Goal: Book appointment/travel/reservation

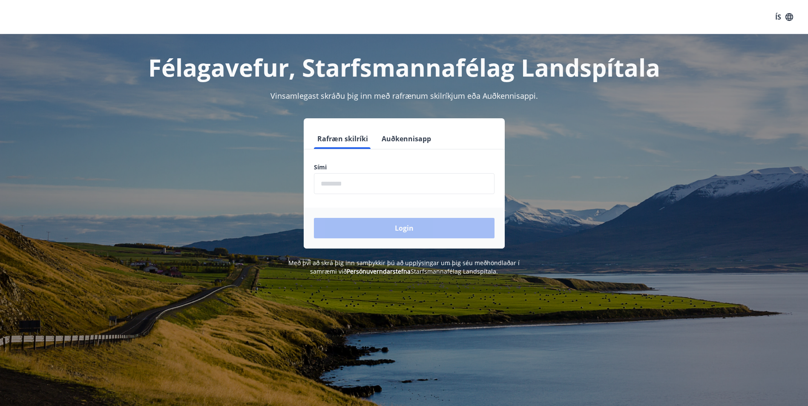
click at [329, 182] on input "phone" at bounding box center [404, 183] width 181 height 21
type input "********"
click at [408, 227] on button "Login" at bounding box center [404, 228] width 181 height 20
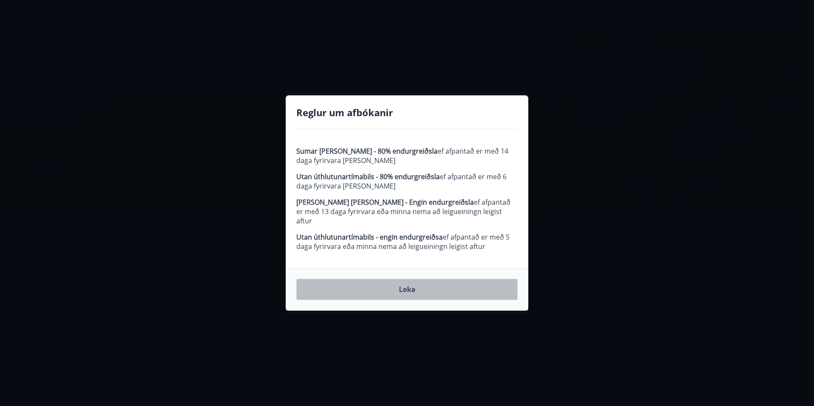
click at [406, 286] on button "Loka" at bounding box center [406, 289] width 221 height 21
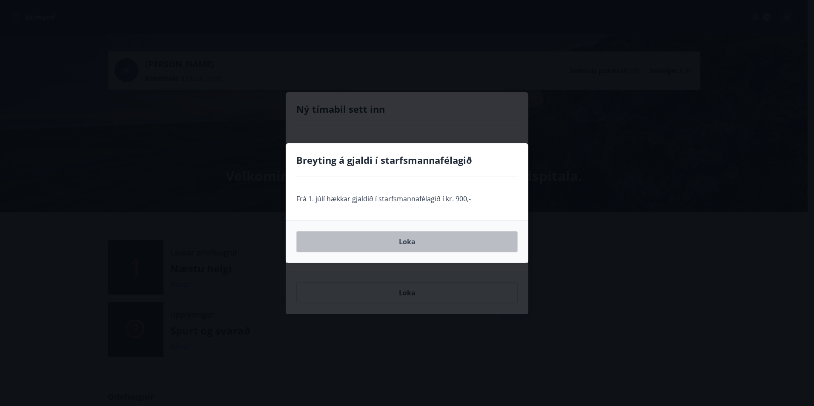
click at [408, 242] on button "Loka" at bounding box center [406, 241] width 221 height 21
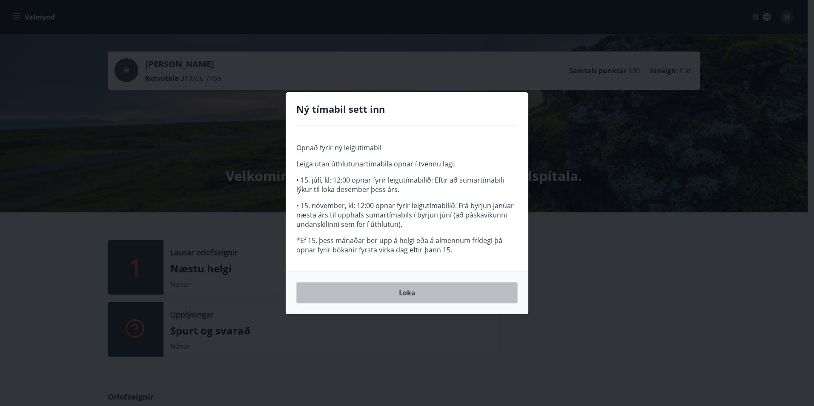
click at [403, 296] on button "Loka" at bounding box center [406, 292] width 221 height 21
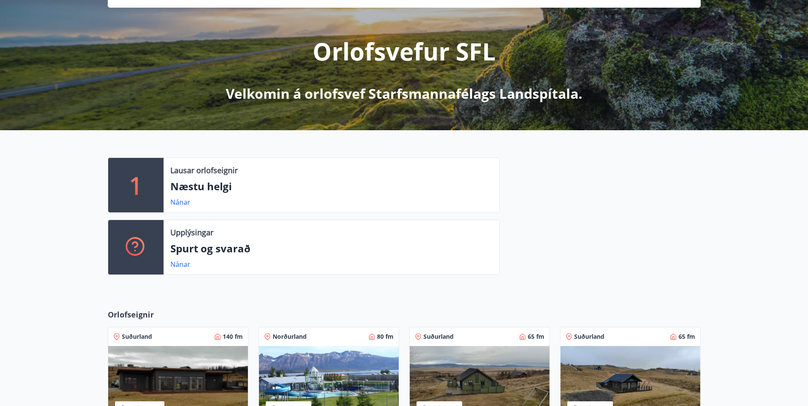
scroll to position [85, 0]
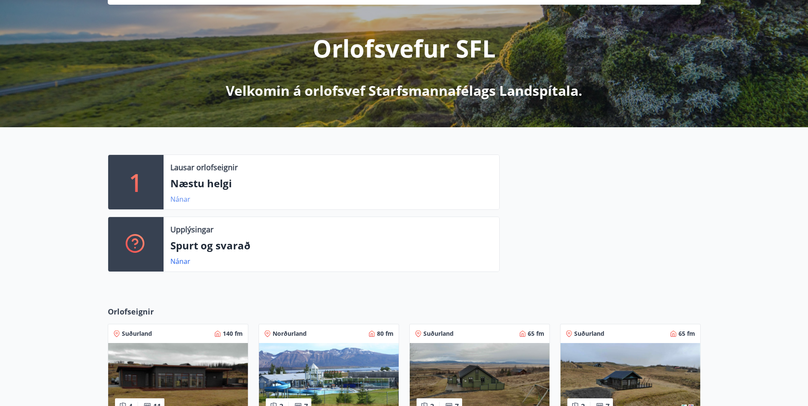
click at [176, 200] on link "Nánar" at bounding box center [180, 199] width 20 height 9
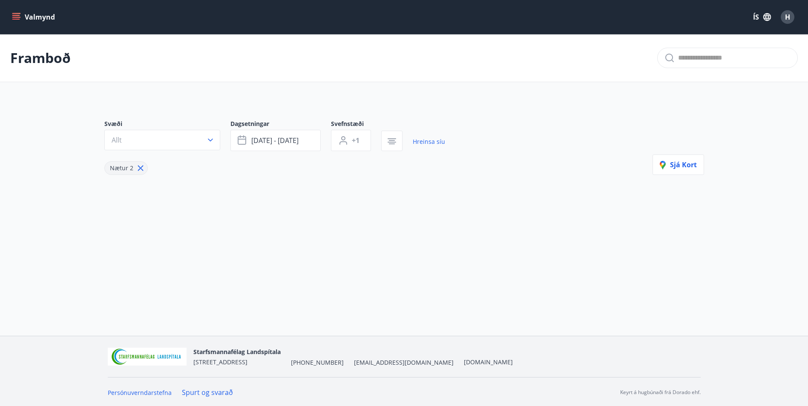
type input "*"
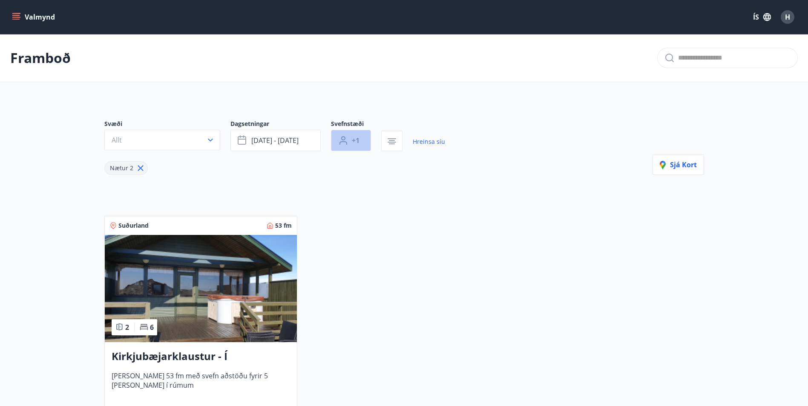
click at [358, 142] on span "+1" at bounding box center [356, 140] width 8 height 9
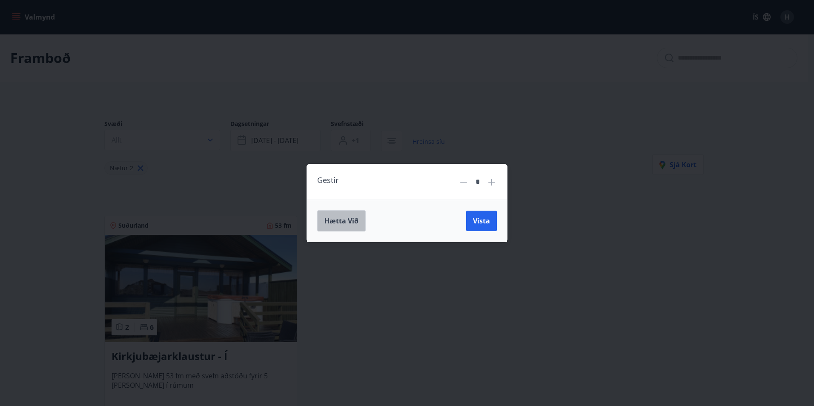
click at [345, 221] on span "Hætta við" at bounding box center [342, 220] width 34 height 9
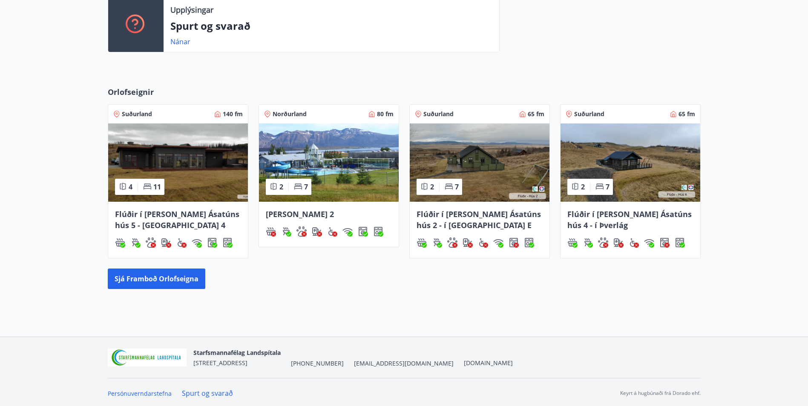
scroll to position [307, 0]
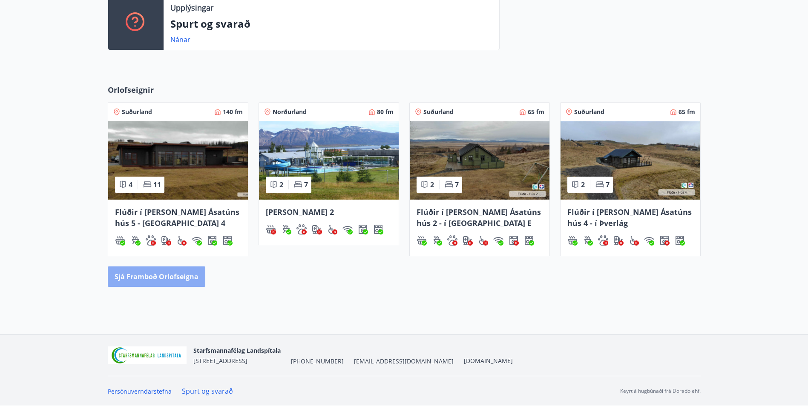
click at [164, 273] on button "Sjá framboð orlofseigna" at bounding box center [157, 277] width 98 height 20
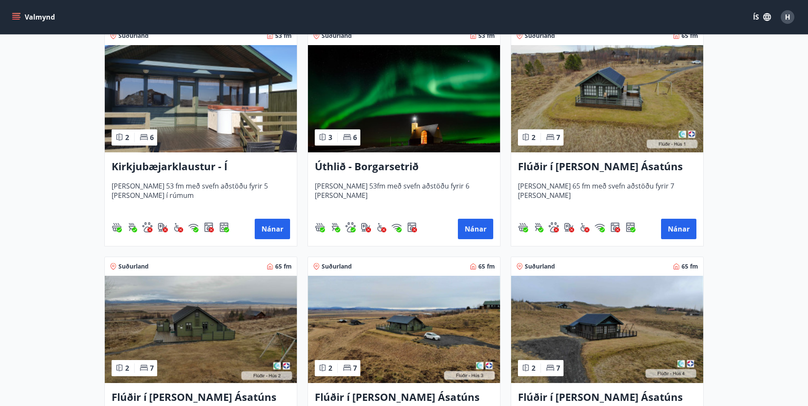
scroll to position [170, 0]
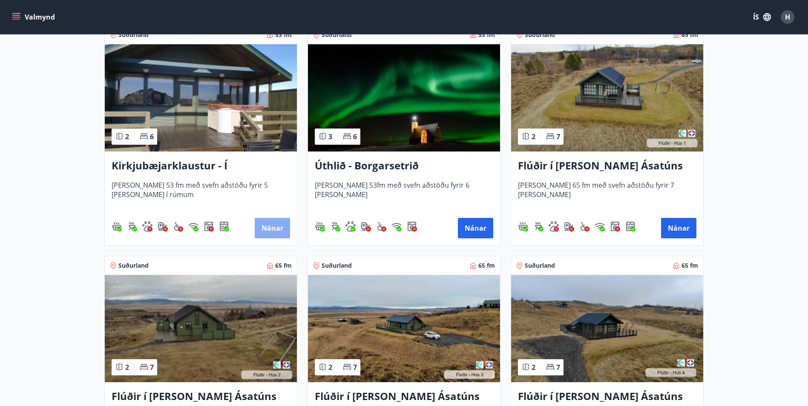
click at [272, 224] on button "Nánar" at bounding box center [272, 228] width 35 height 20
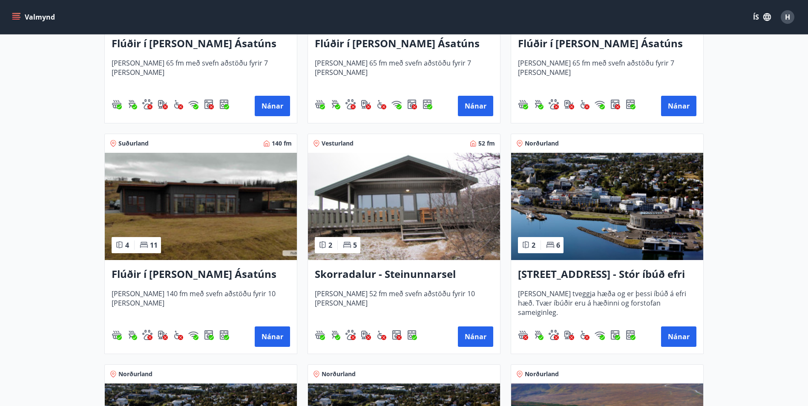
scroll to position [511, 0]
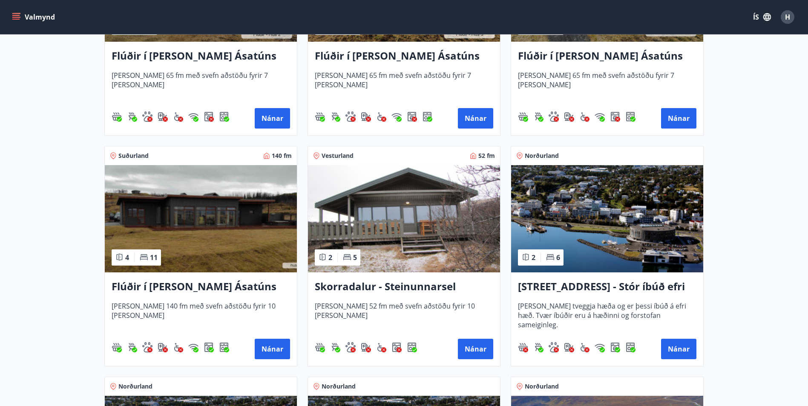
click at [169, 288] on h3 "Flúðir í [PERSON_NAME] Ásatúns hús 5 - [GEOGRAPHIC_DATA] 4" at bounding box center [201, 286] width 178 height 15
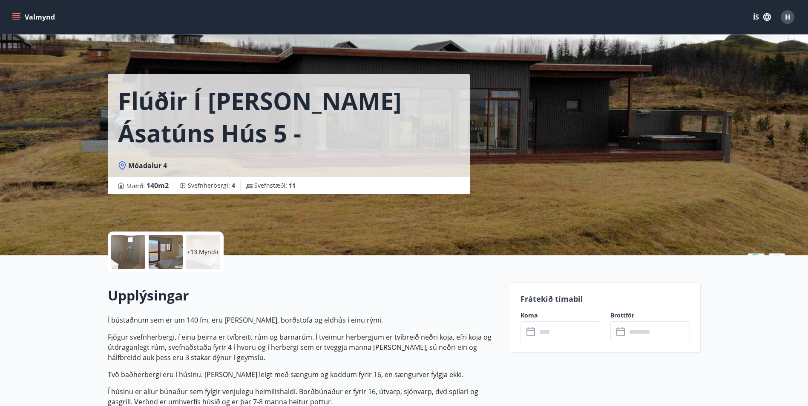
click at [622, 333] on icon at bounding box center [621, 332] width 10 height 10
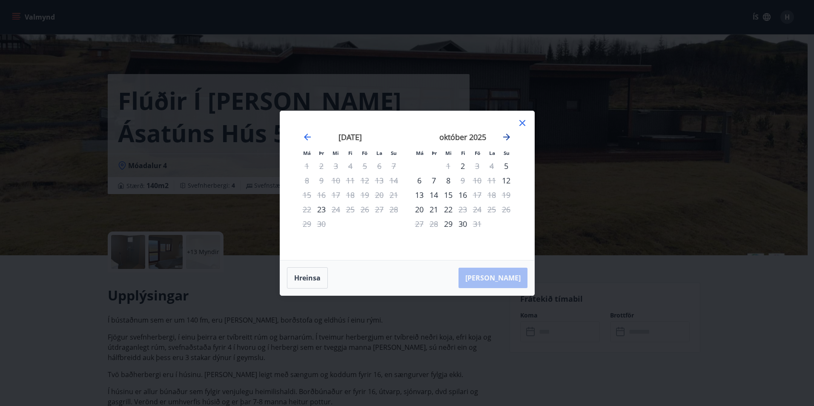
click at [508, 136] on icon "Move forward to switch to the next month." at bounding box center [507, 137] width 10 height 10
click at [391, 169] on div "5" at bounding box center [394, 166] width 14 height 14
click at [306, 180] on div "6" at bounding box center [307, 180] width 14 height 14
click at [502, 279] on div "[PERSON_NAME]" at bounding box center [407, 278] width 254 height 35
click at [524, 123] on icon at bounding box center [523, 123] width 10 height 10
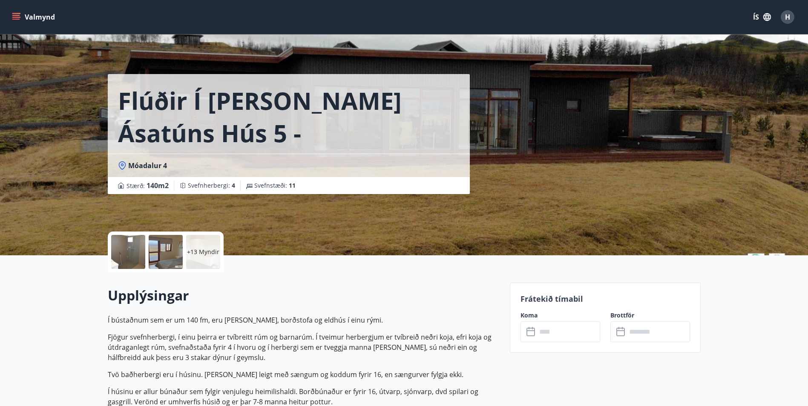
click at [202, 248] on p "+13 Myndir" at bounding box center [203, 252] width 32 height 9
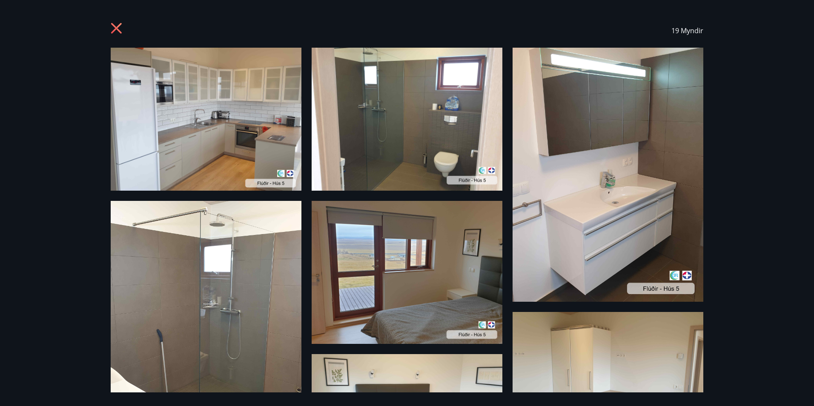
click at [206, 127] on img at bounding box center [206, 119] width 191 height 143
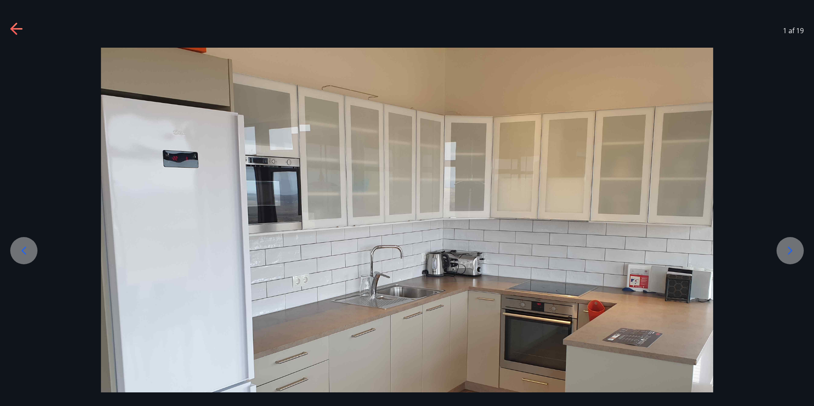
click at [791, 250] on icon at bounding box center [790, 251] width 5 height 8
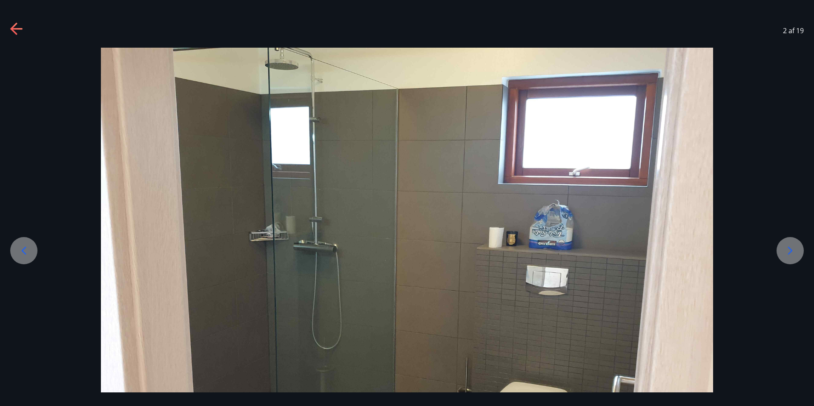
click at [791, 250] on icon at bounding box center [790, 251] width 5 height 8
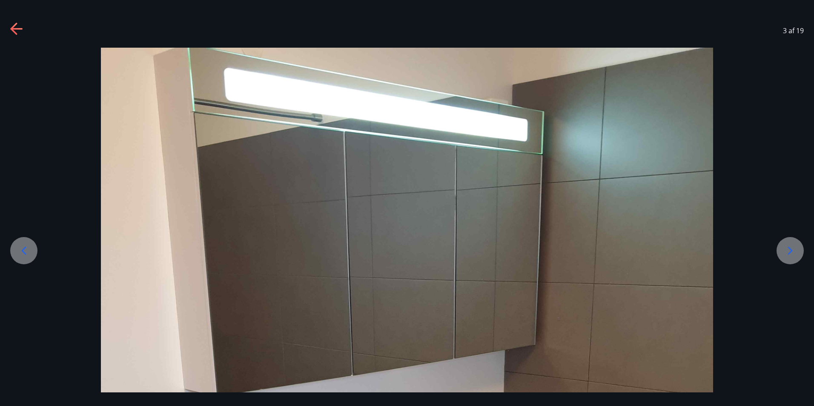
click at [791, 250] on icon at bounding box center [790, 251] width 5 height 8
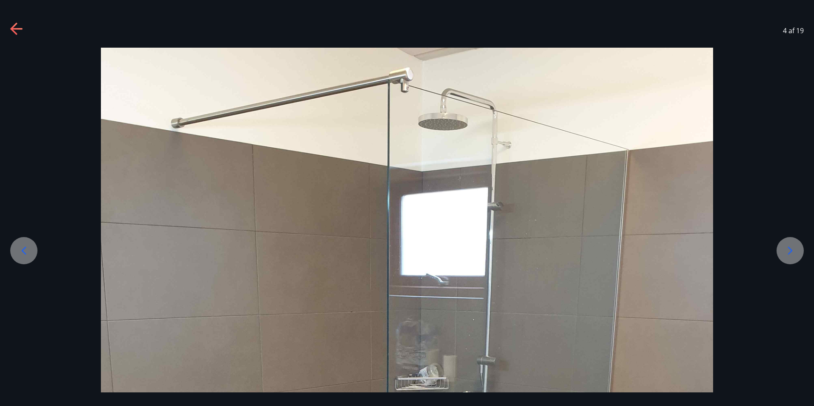
click at [791, 250] on icon at bounding box center [790, 251] width 5 height 8
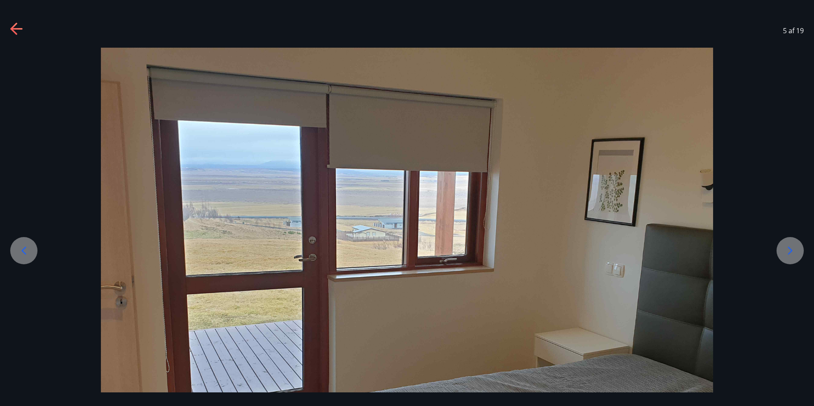
click at [791, 250] on icon at bounding box center [790, 251] width 5 height 8
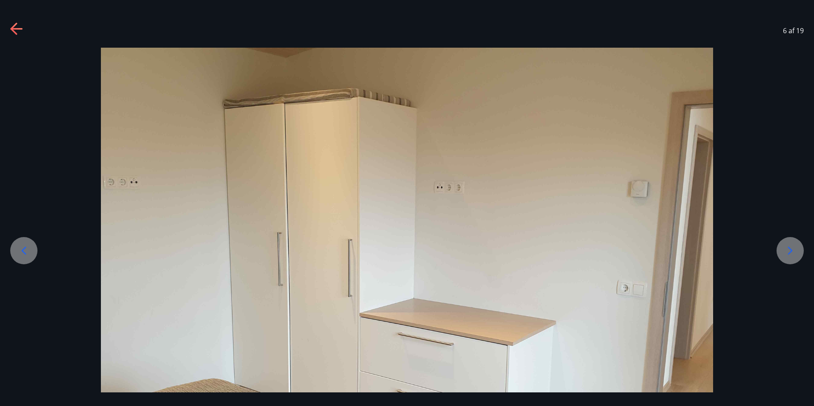
click at [791, 250] on icon at bounding box center [790, 251] width 5 height 8
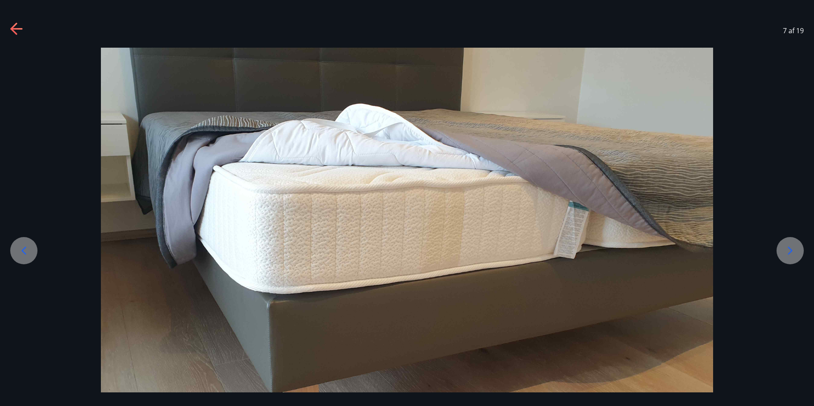
click at [791, 250] on icon at bounding box center [790, 251] width 5 height 8
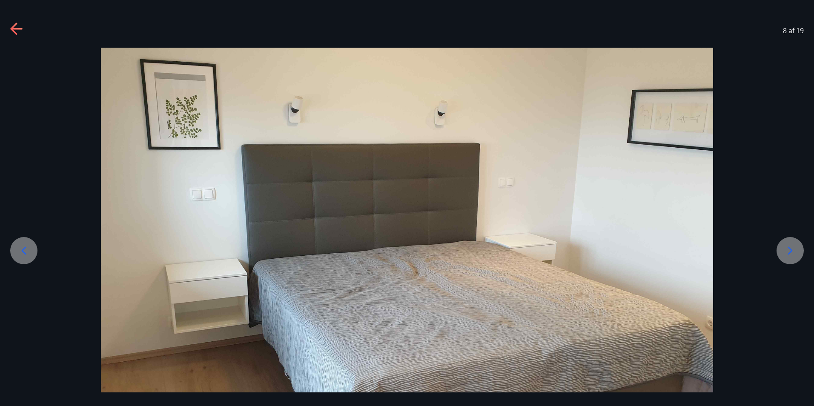
click at [791, 250] on icon at bounding box center [790, 251] width 5 height 8
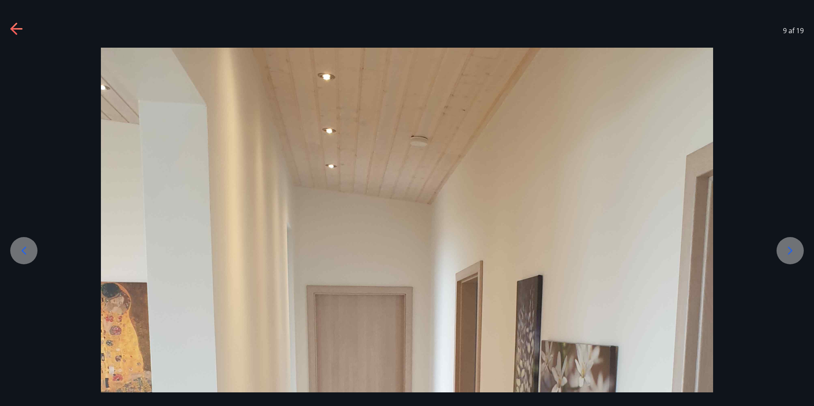
click at [791, 250] on icon at bounding box center [790, 251] width 5 height 8
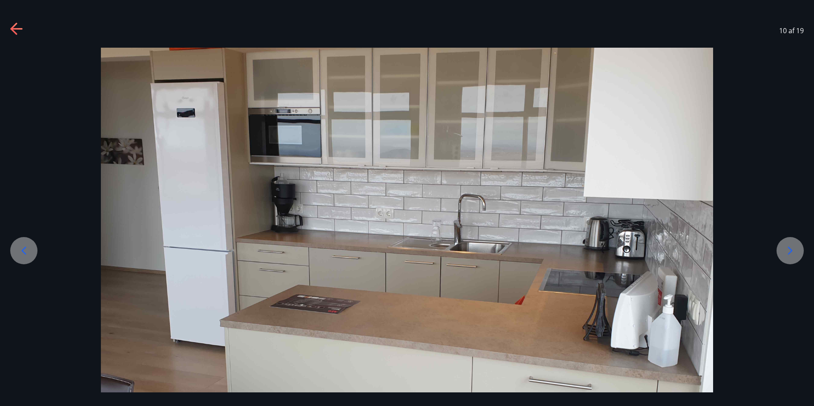
click at [791, 250] on icon at bounding box center [790, 251] width 5 height 8
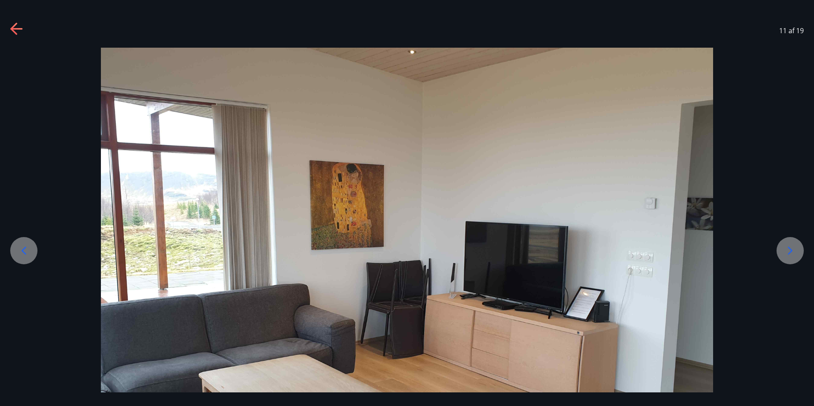
click at [791, 250] on icon at bounding box center [790, 251] width 5 height 8
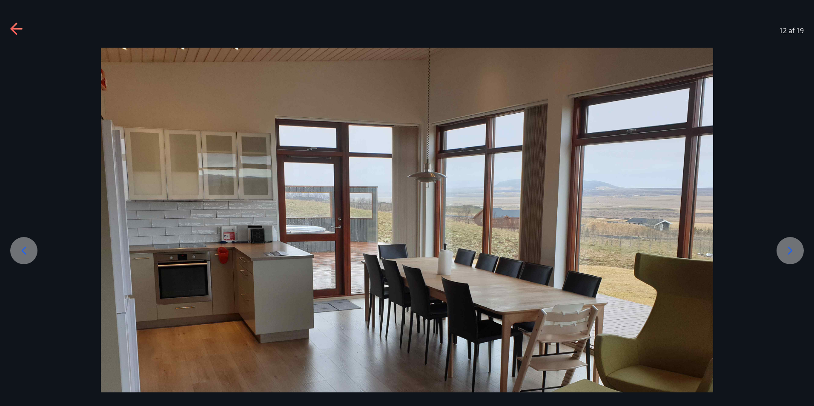
click at [791, 250] on icon at bounding box center [790, 251] width 5 height 8
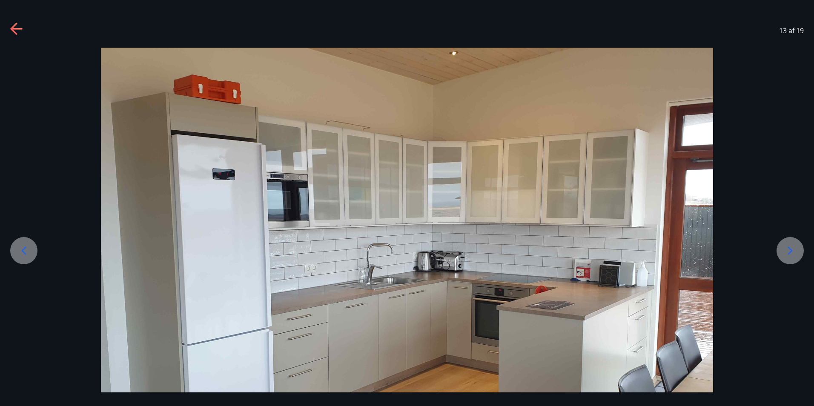
click at [791, 250] on icon at bounding box center [790, 251] width 5 height 8
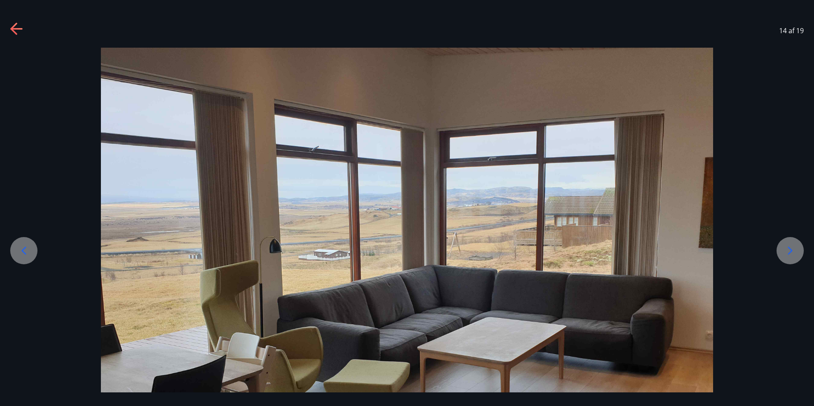
click at [791, 250] on icon at bounding box center [790, 251] width 5 height 8
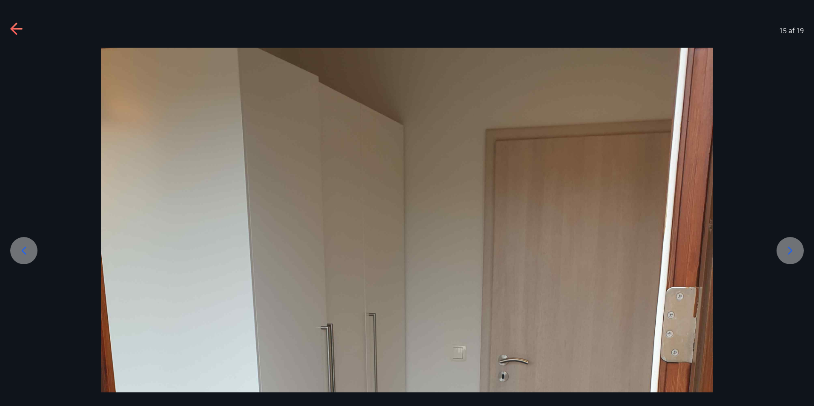
click at [791, 250] on icon at bounding box center [790, 251] width 5 height 8
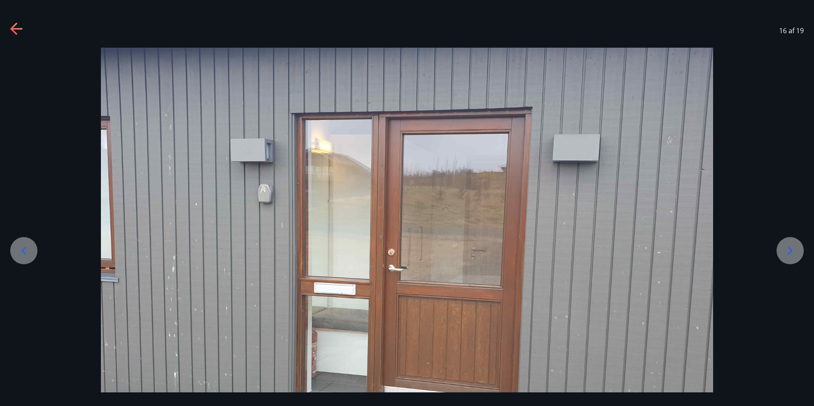
click at [791, 250] on icon at bounding box center [790, 251] width 5 height 8
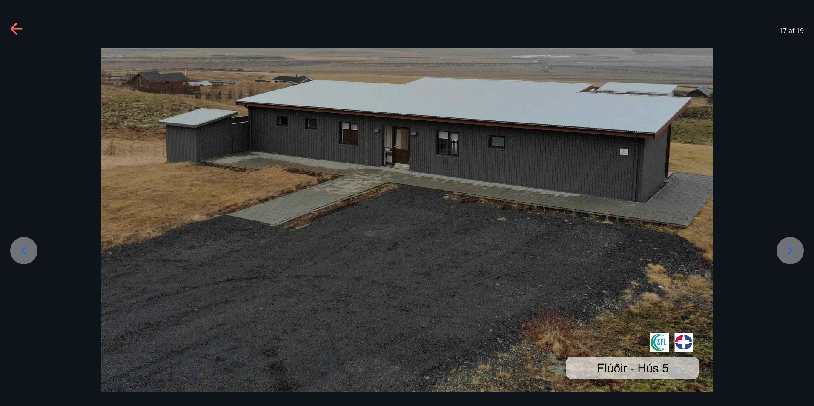
click at [791, 250] on icon at bounding box center [790, 251] width 5 height 8
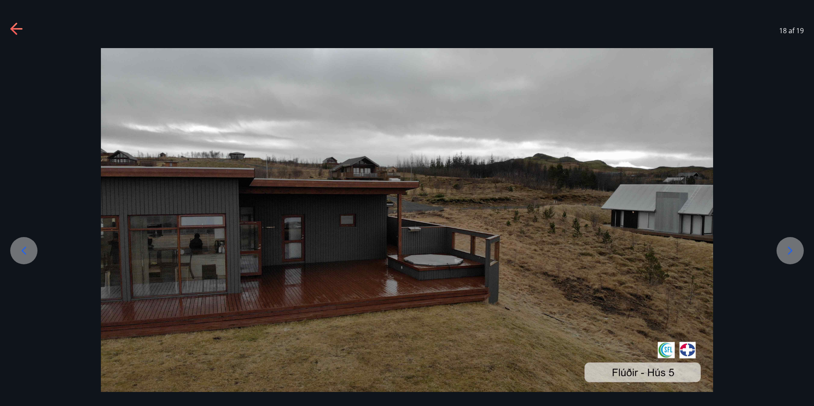
click at [791, 250] on icon at bounding box center [790, 251] width 5 height 8
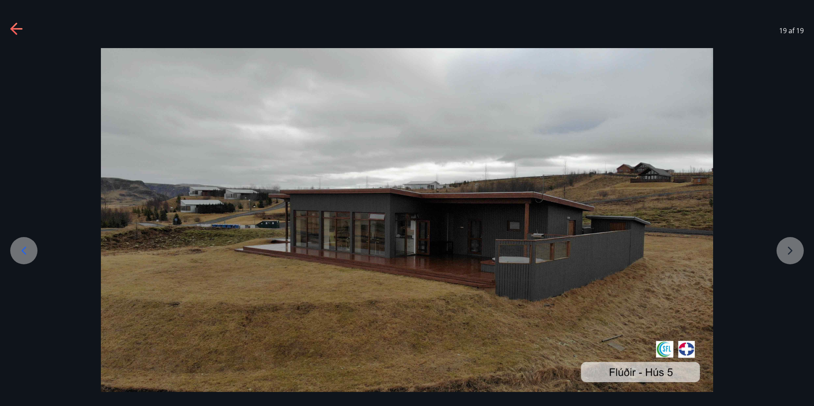
click at [791, 250] on div at bounding box center [407, 220] width 814 height 344
click at [789, 251] on div at bounding box center [407, 220] width 814 height 344
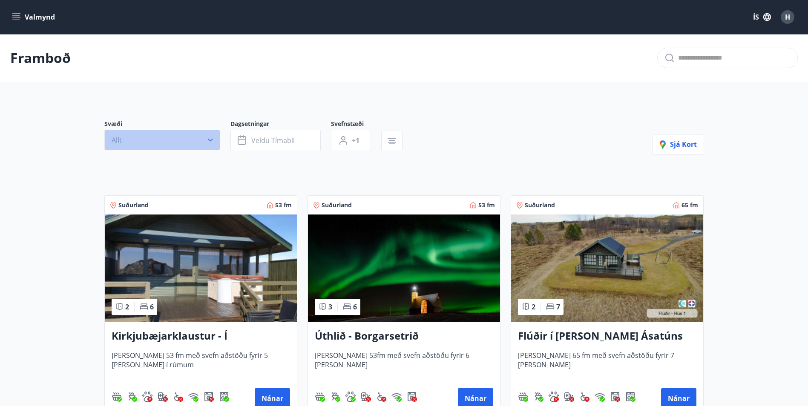
click at [209, 142] on icon "button" at bounding box center [210, 140] width 9 height 9
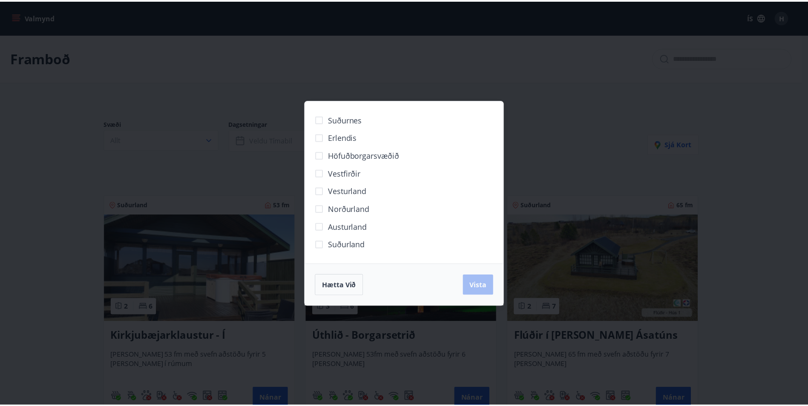
scroll to position [307, 0]
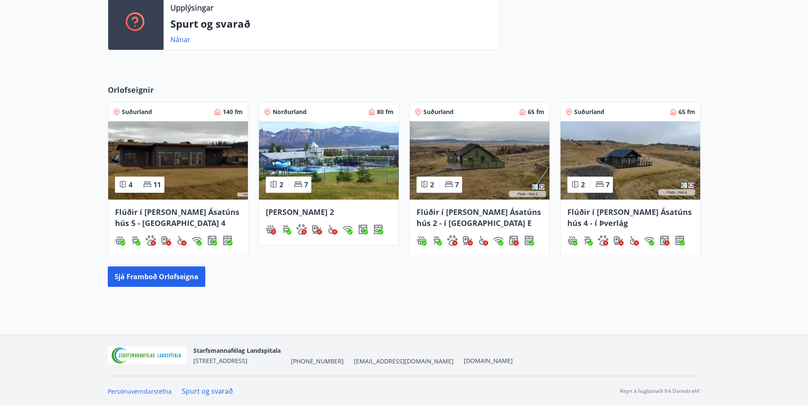
click at [469, 163] on img at bounding box center [480, 160] width 140 height 78
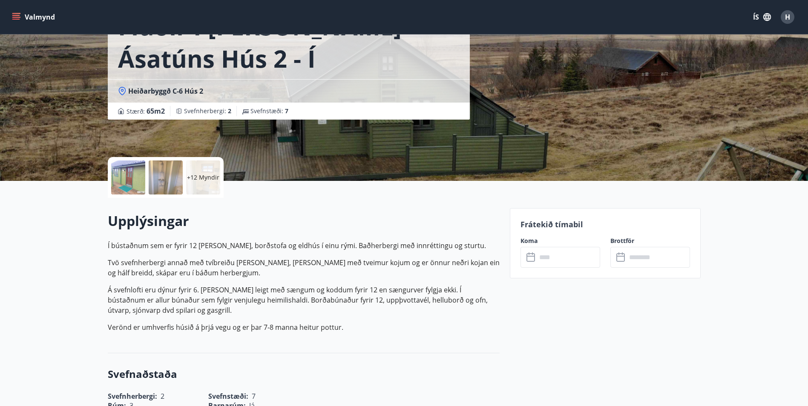
scroll to position [85, 0]
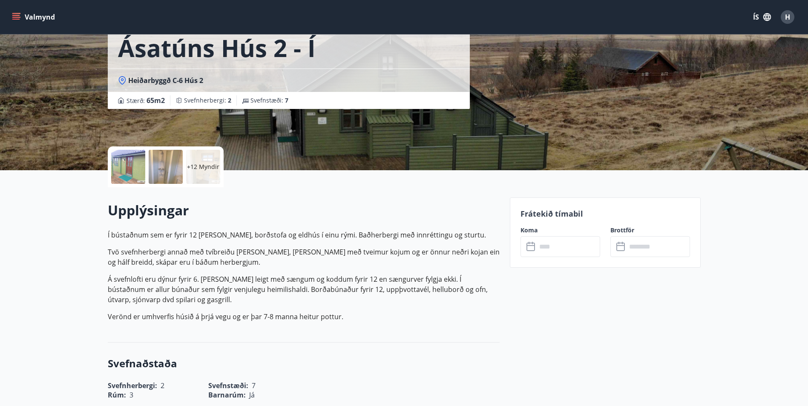
click at [532, 249] on icon at bounding box center [531, 247] width 10 height 10
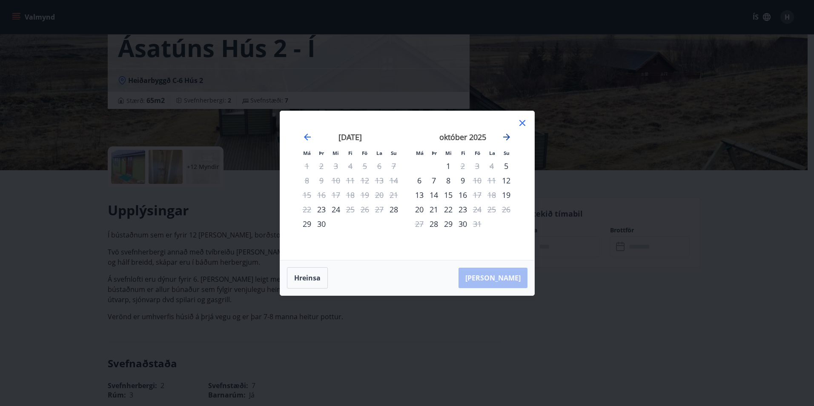
click at [505, 138] on icon "Move forward to switch to the next month." at bounding box center [507, 137] width 10 height 10
click at [509, 138] on icon "Move forward to switch to the next month." at bounding box center [506, 137] width 7 height 7
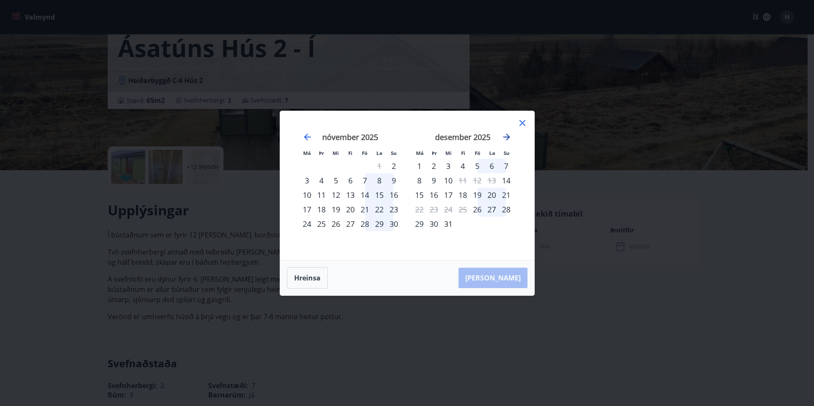
click at [509, 138] on icon "Move forward to switch to the next month." at bounding box center [506, 137] width 7 height 7
click at [521, 124] on icon at bounding box center [523, 123] width 6 height 6
